Goal: Task Accomplishment & Management: Use online tool/utility

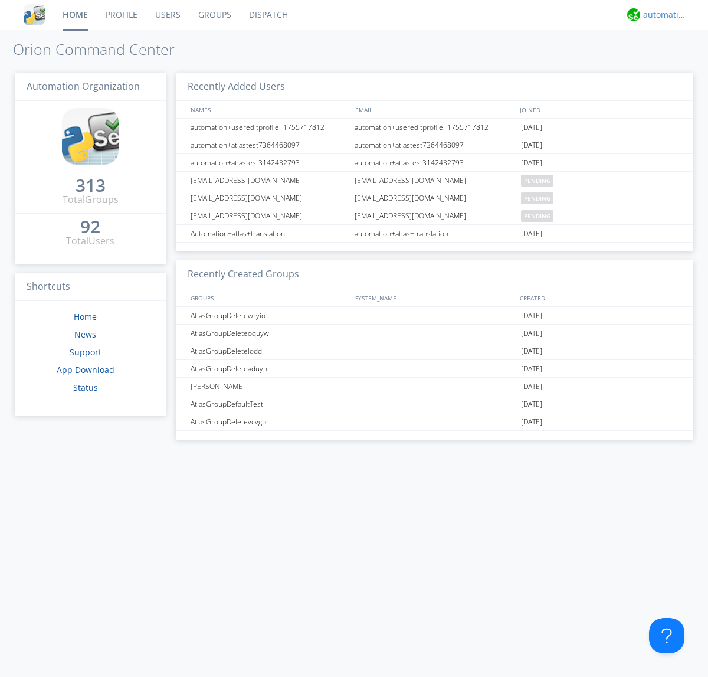
click at [662, 15] on div "automation+atlas" at bounding box center [665, 15] width 44 height 12
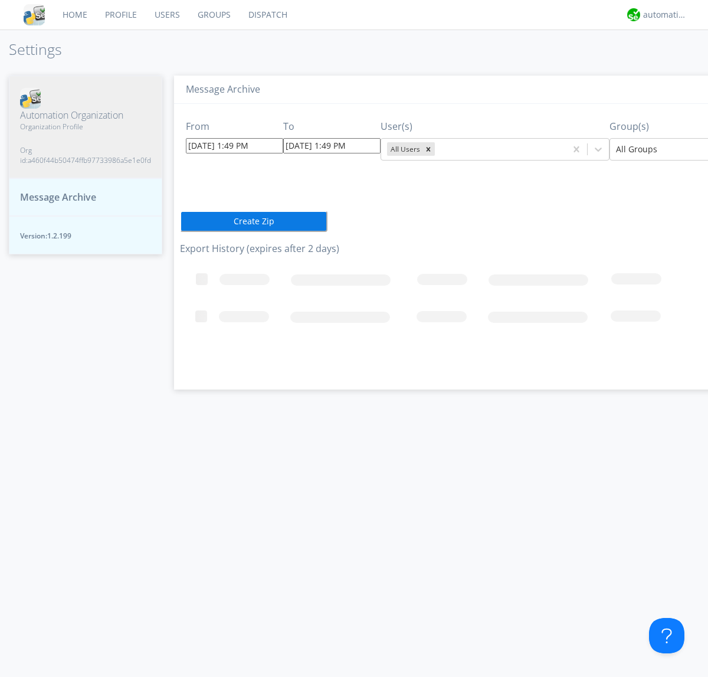
click at [224, 145] on input "[DATE] 1:49 PM" at bounding box center [234, 145] width 97 height 15
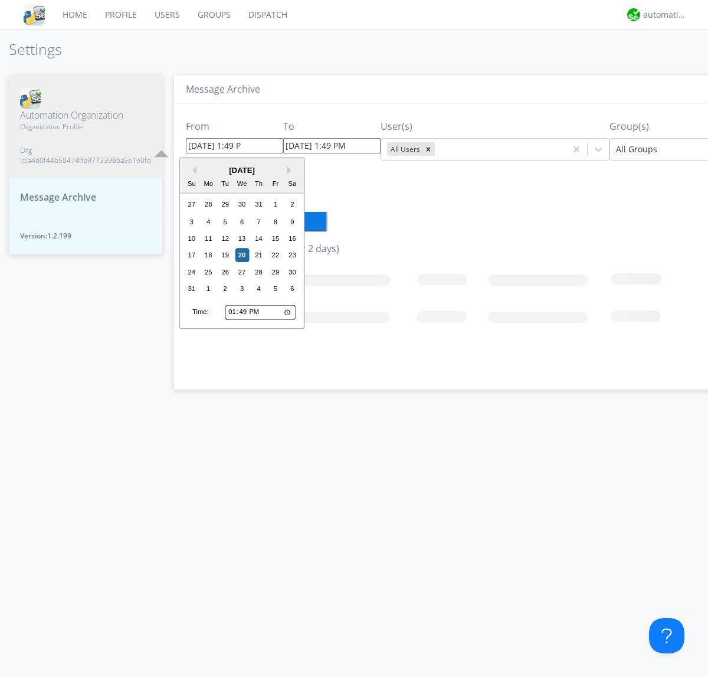
type input "[DATE] 1:49 PM"
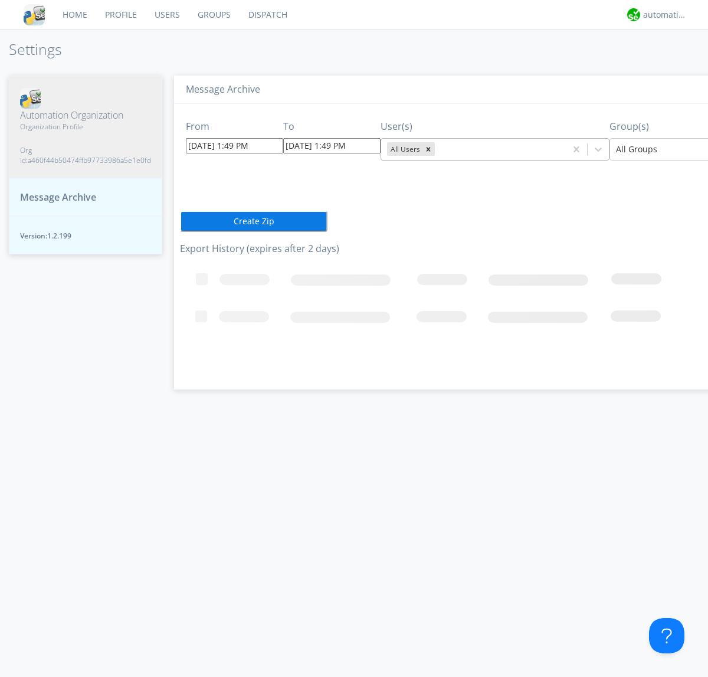
click at [426, 149] on icon "Remove All Users" at bounding box center [428, 149] width 4 height 4
click at [437, 149] on input "text" at bounding box center [438, 149] width 2 height 12
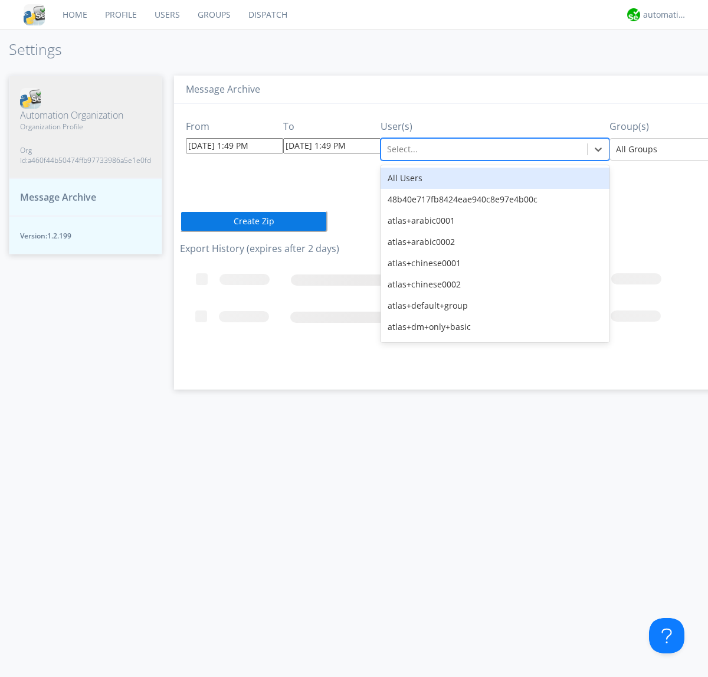
click at [653, 149] on div at bounding box center [702, 149] width 173 height 14
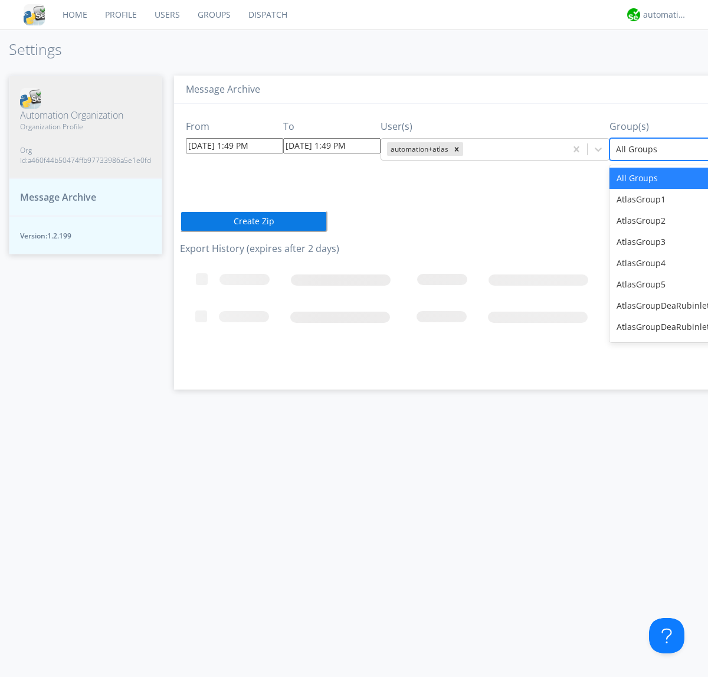
click at [180, 221] on button "Create Zip" at bounding box center [253, 221] width 147 height 21
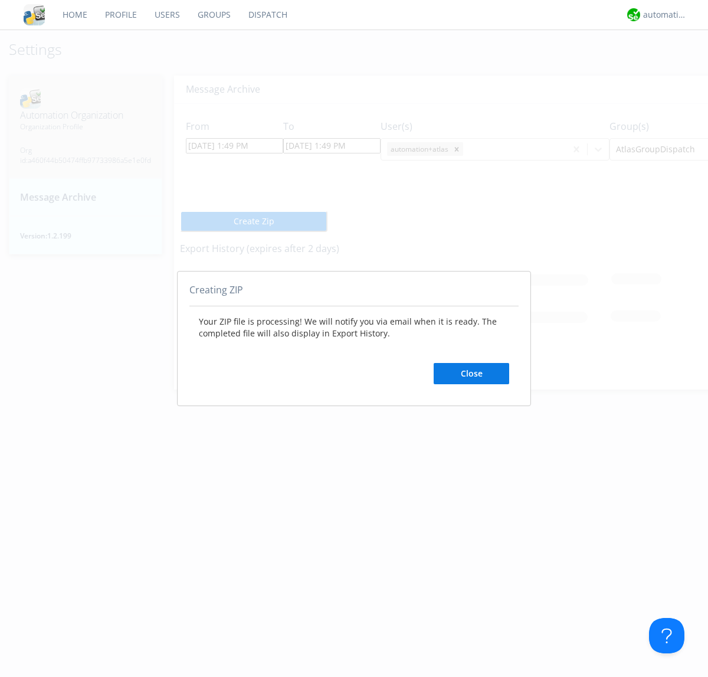
scroll to position [0, 115]
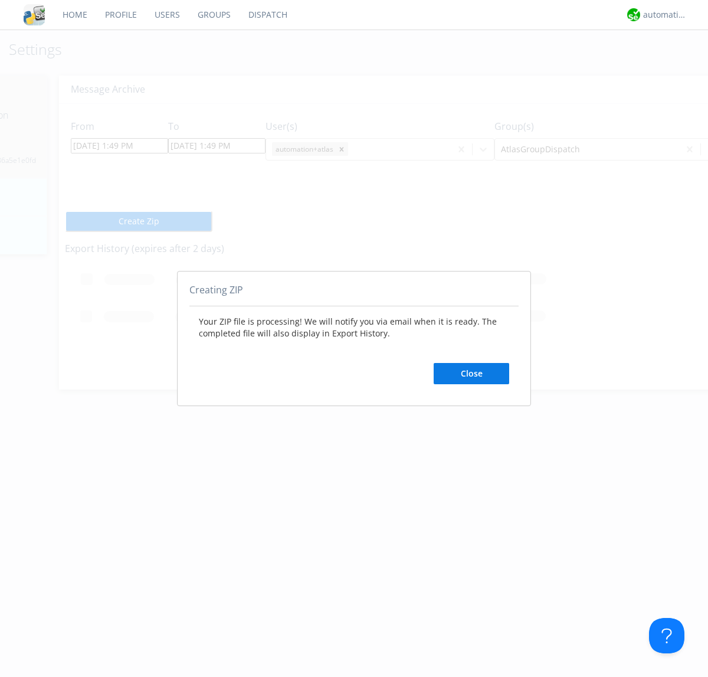
click at [471, 373] on button "Close" at bounding box center [472, 373] width 76 height 21
